Goal: Transaction & Acquisition: Download file/media

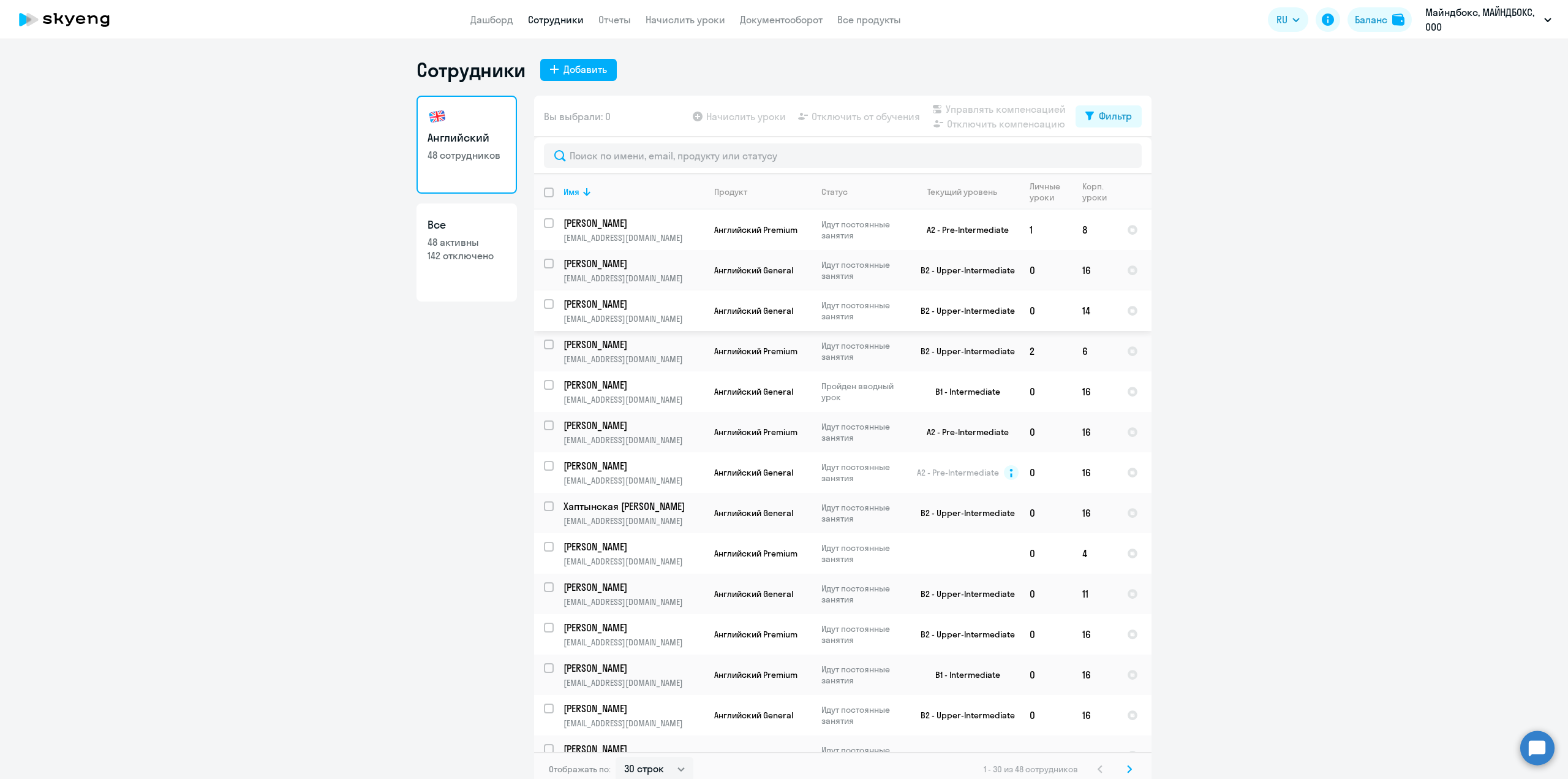
select select "30"
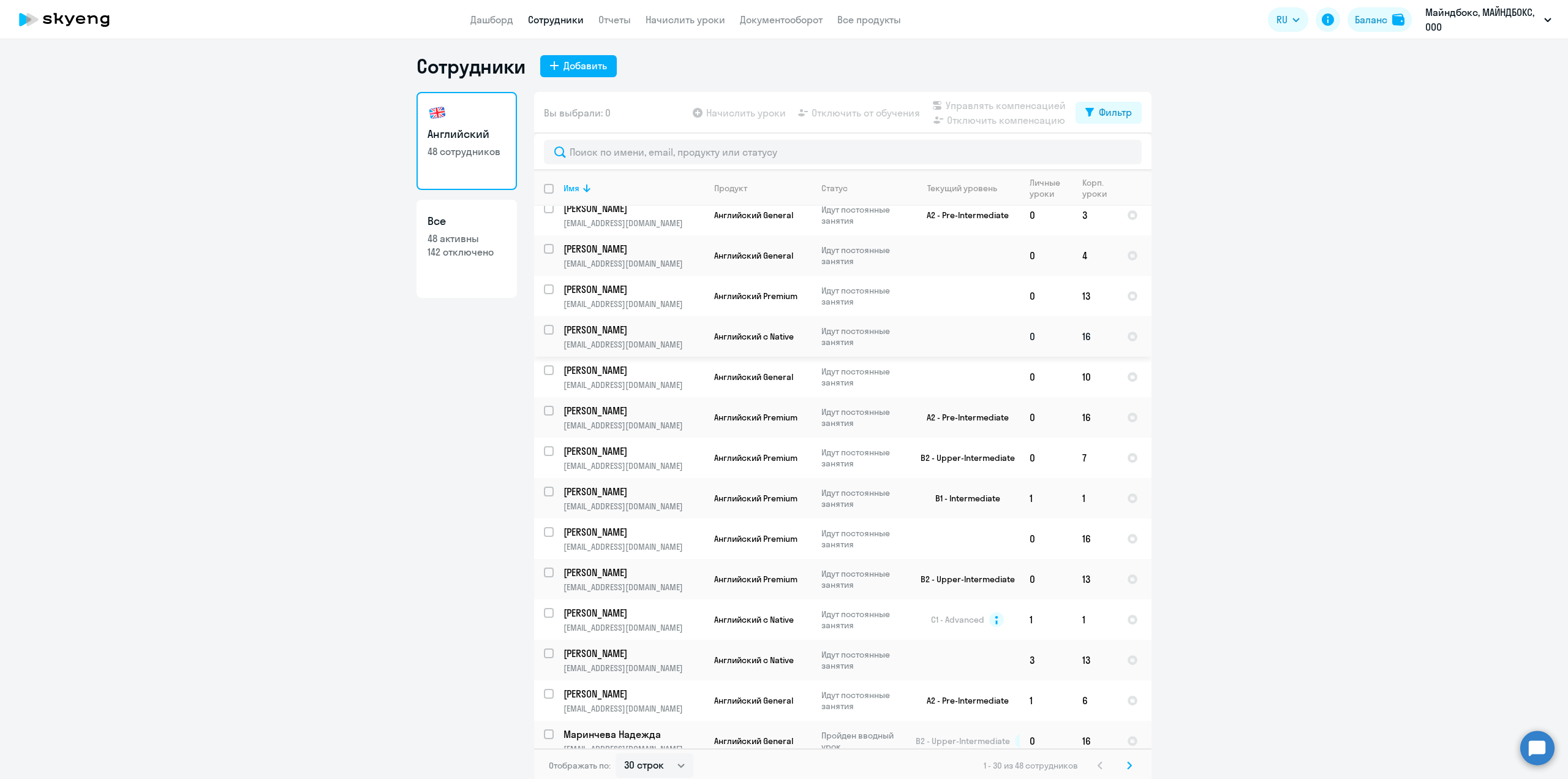
scroll to position [7, 0]
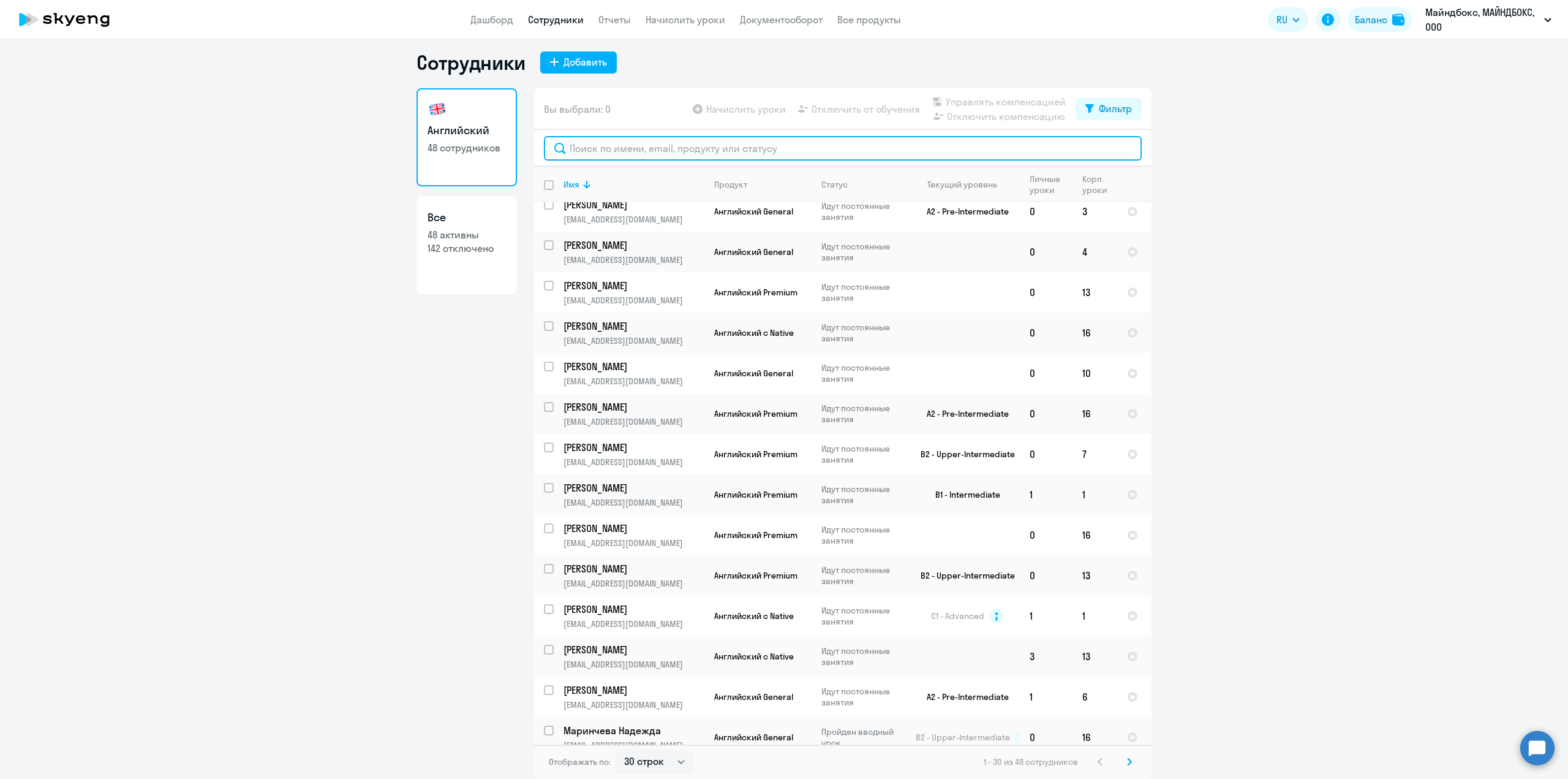
click at [720, 145] on input "text" at bounding box center [843, 148] width 598 height 25
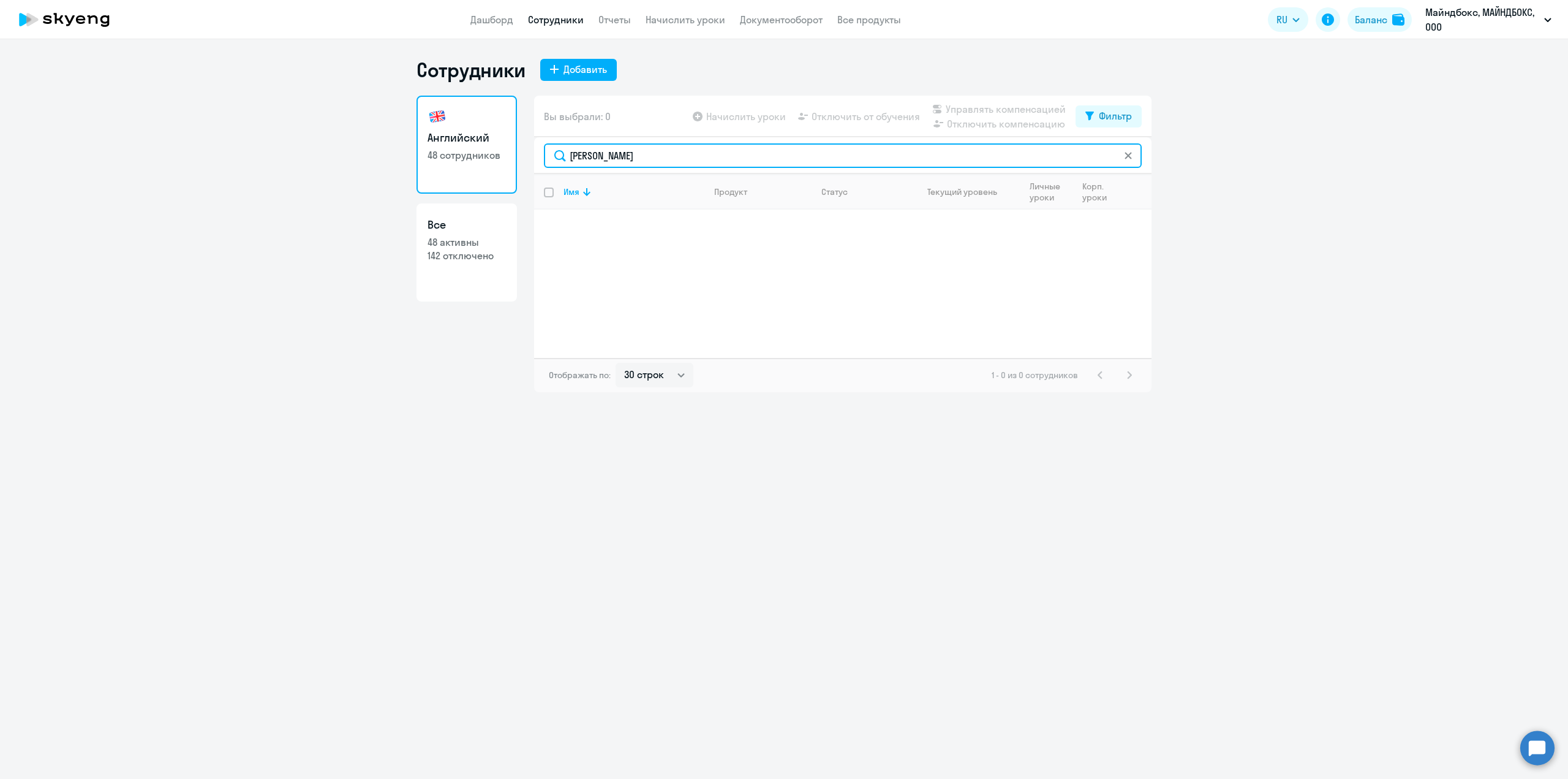
scroll to position [0, 0]
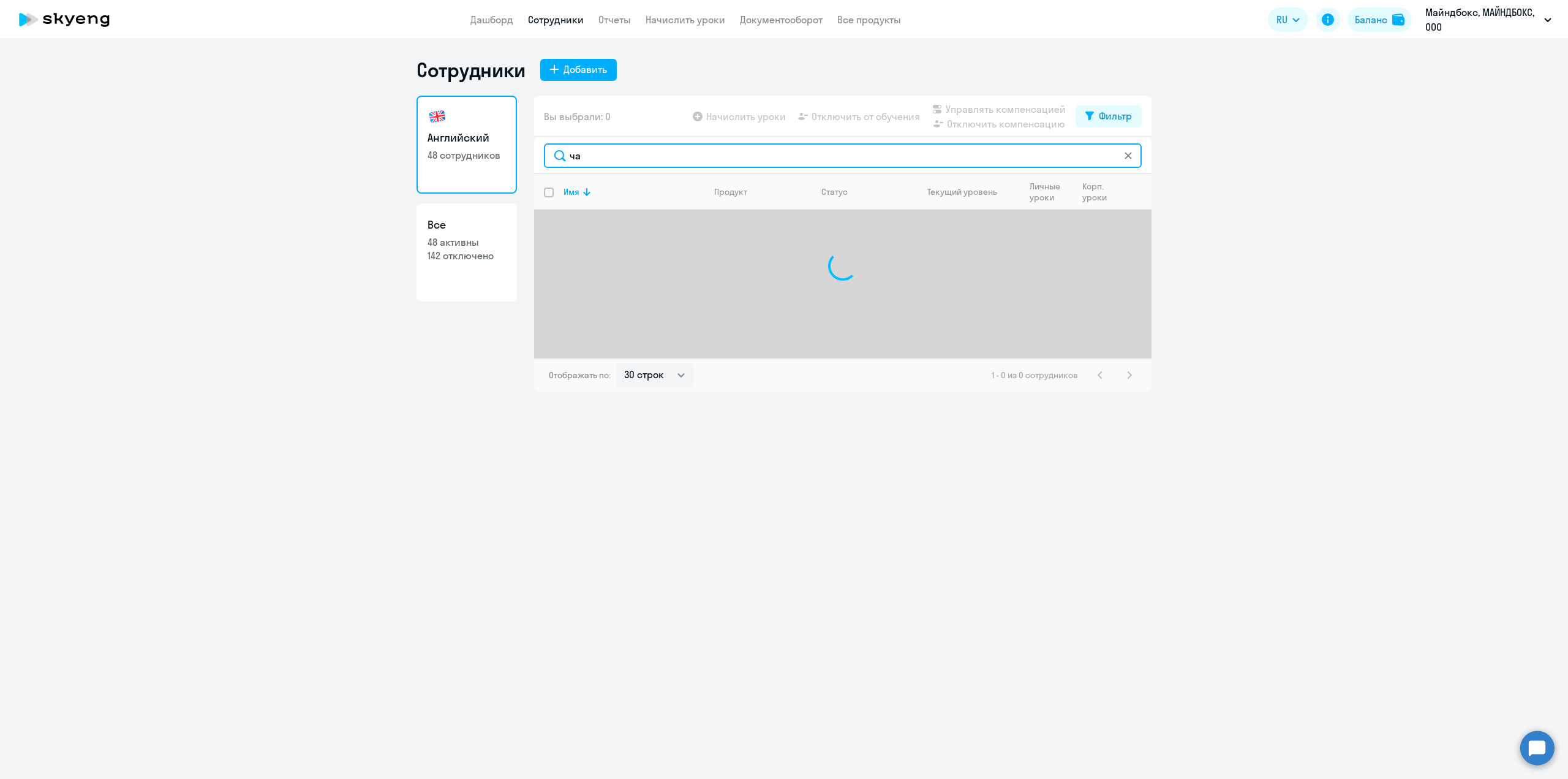
type input "ч"
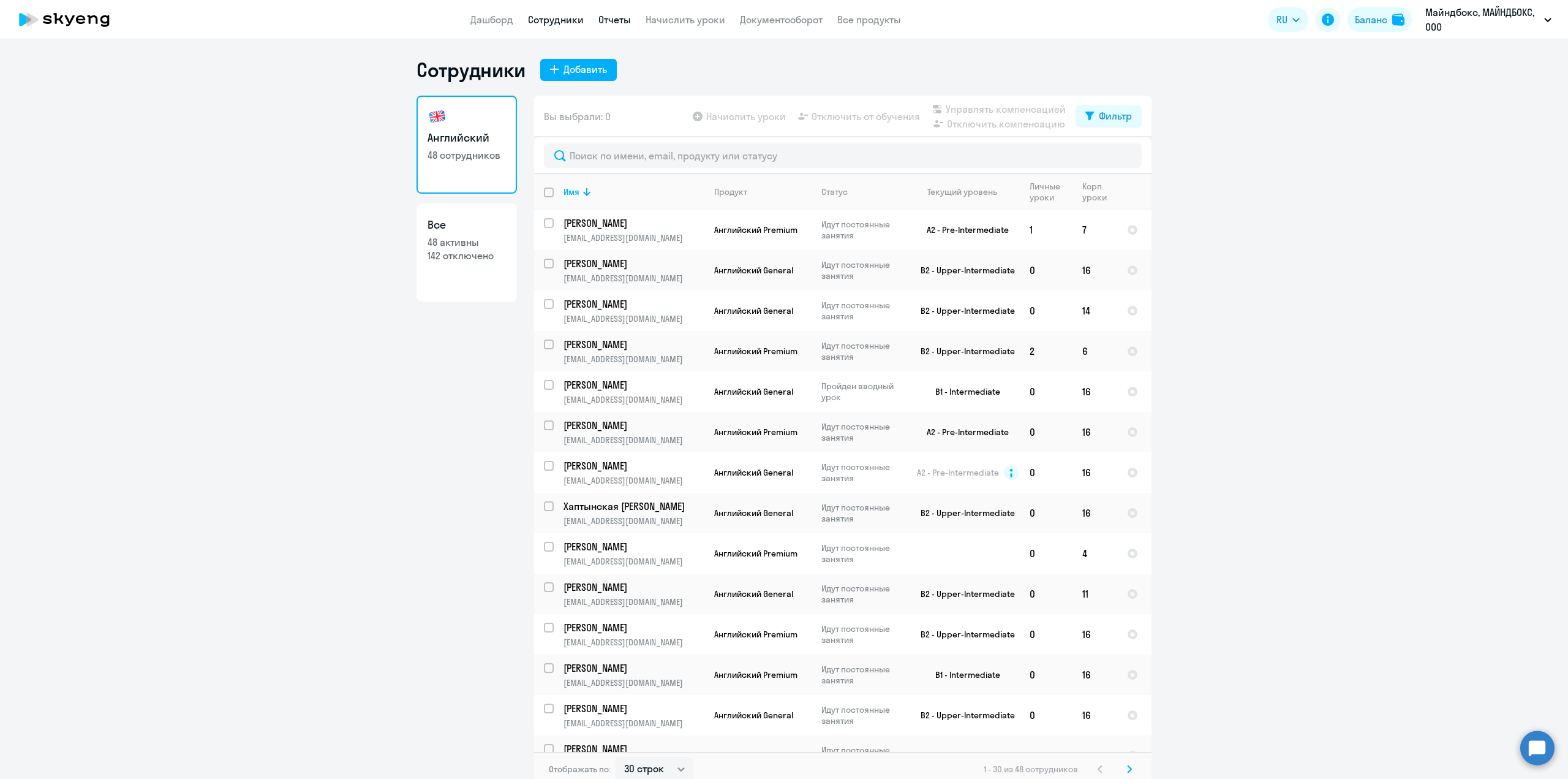
click at [612, 19] on link "Отчеты" at bounding box center [615, 19] width 33 height 12
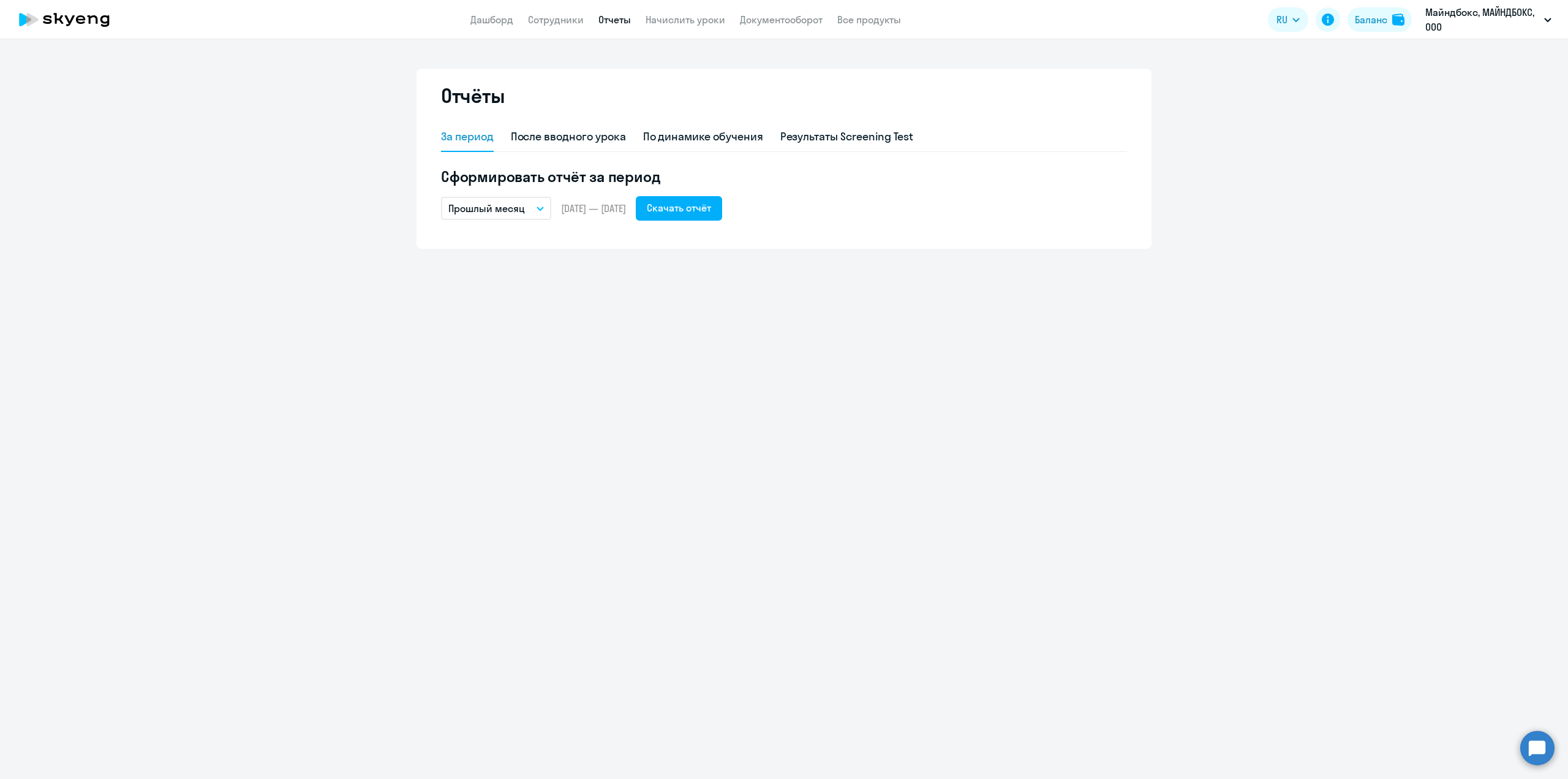
click at [503, 204] on p "Прошлый месяц" at bounding box center [487, 208] width 77 height 15
click at [509, 241] on li "Текущий месяц" at bounding box center [506, 243] width 129 height 31
click at [722, 220] on button "Скачать отчёт" at bounding box center [679, 208] width 87 height 25
